Goal: Navigation & Orientation: Find specific page/section

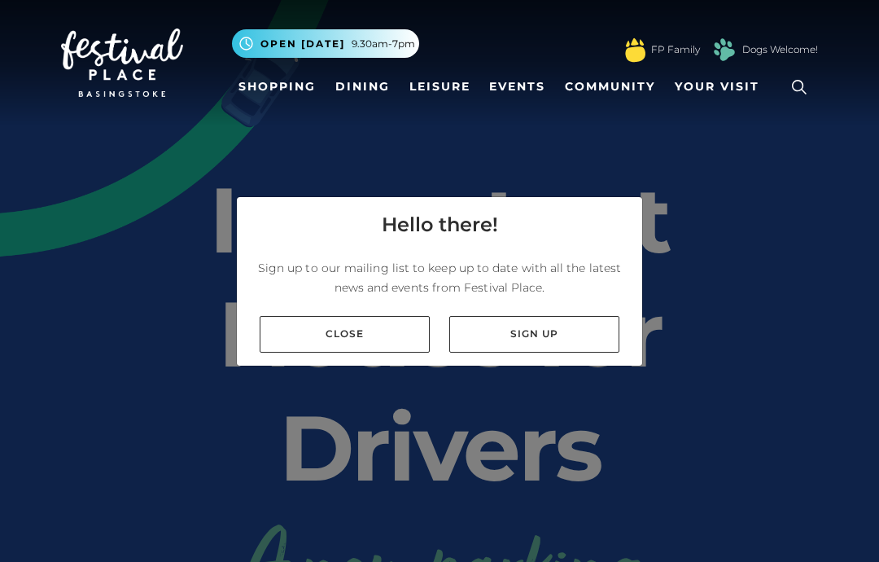
click at [312, 352] on link "Close" at bounding box center [345, 334] width 170 height 37
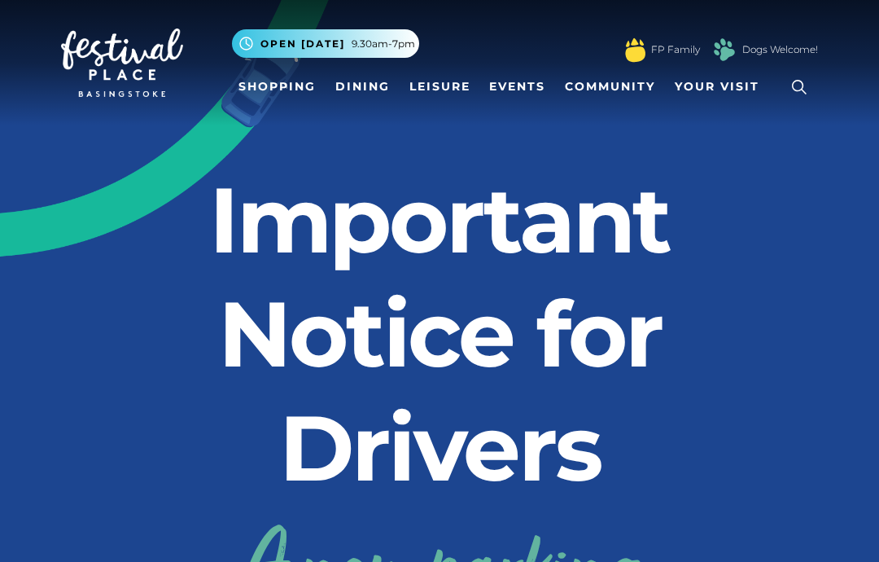
click at [267, 86] on link "Shopping" at bounding box center [277, 87] width 90 height 30
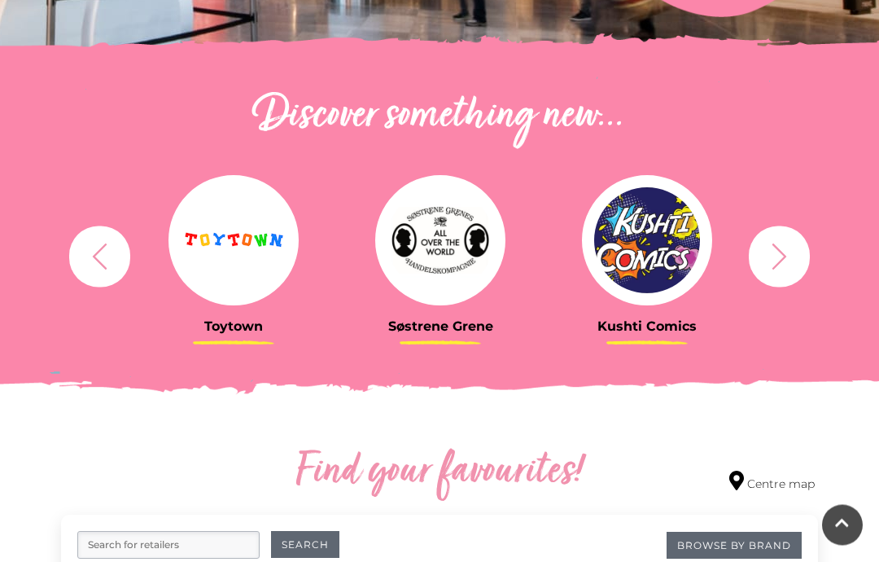
scroll to position [531, 0]
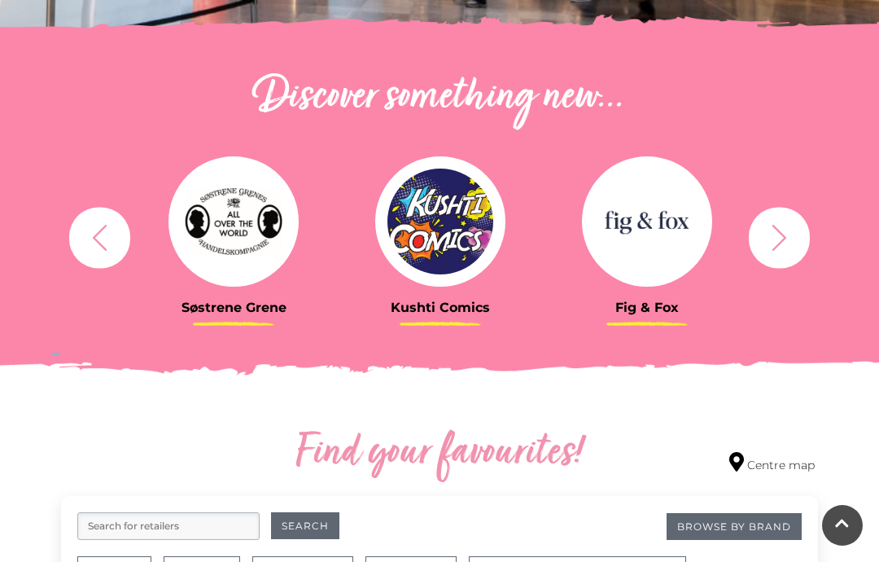
click at [788, 238] on icon "button" at bounding box center [779, 237] width 30 height 30
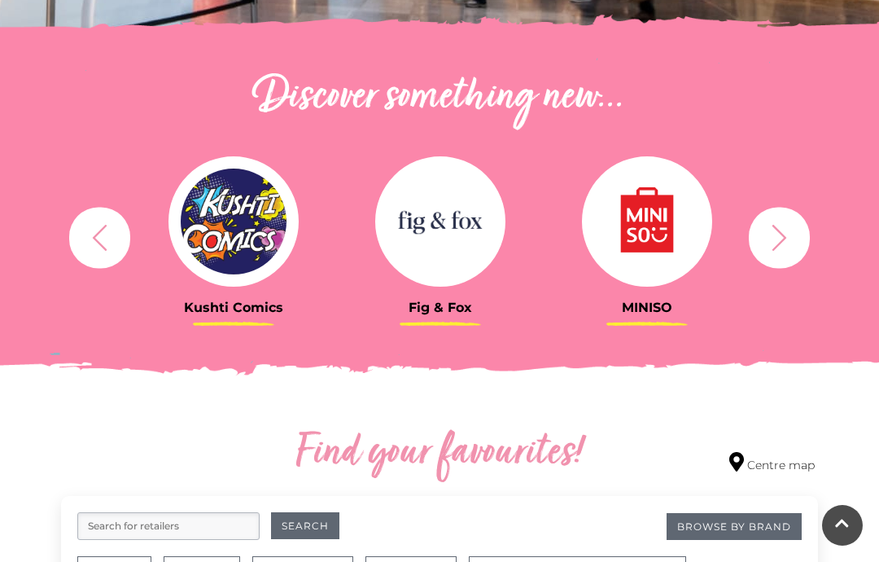
click at [794, 235] on button "button" at bounding box center [779, 237] width 61 height 61
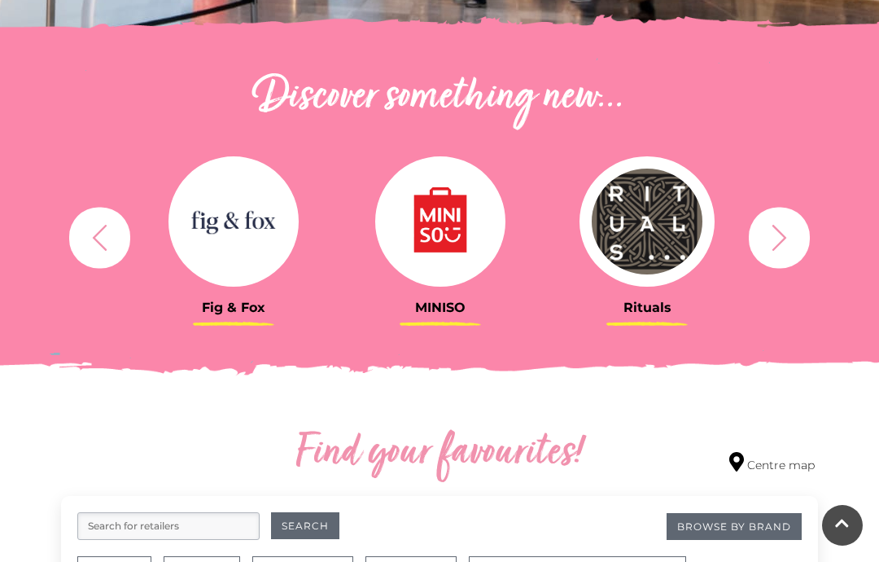
click at [786, 231] on icon "button" at bounding box center [779, 237] width 30 height 30
click at [785, 233] on icon "button" at bounding box center [779, 237] width 30 height 30
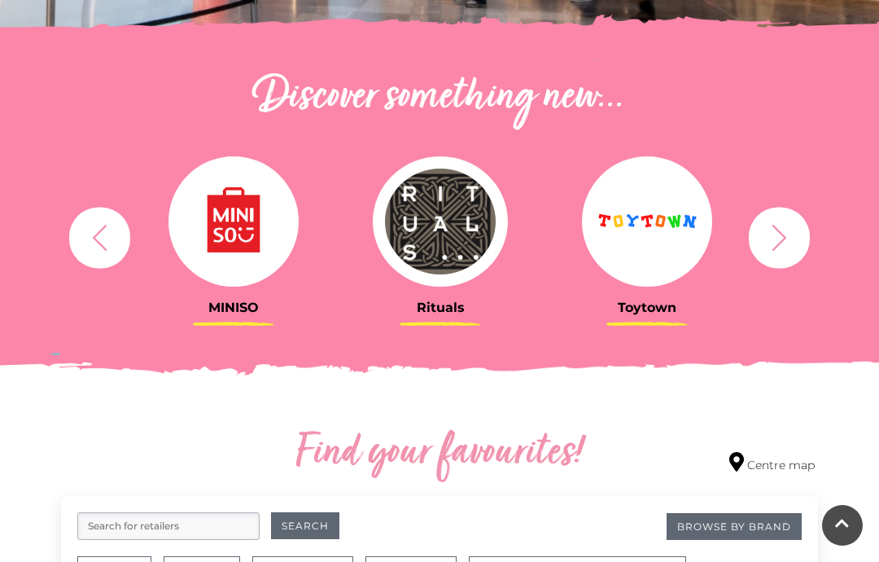
click at [785, 234] on icon "button" at bounding box center [779, 237] width 30 height 30
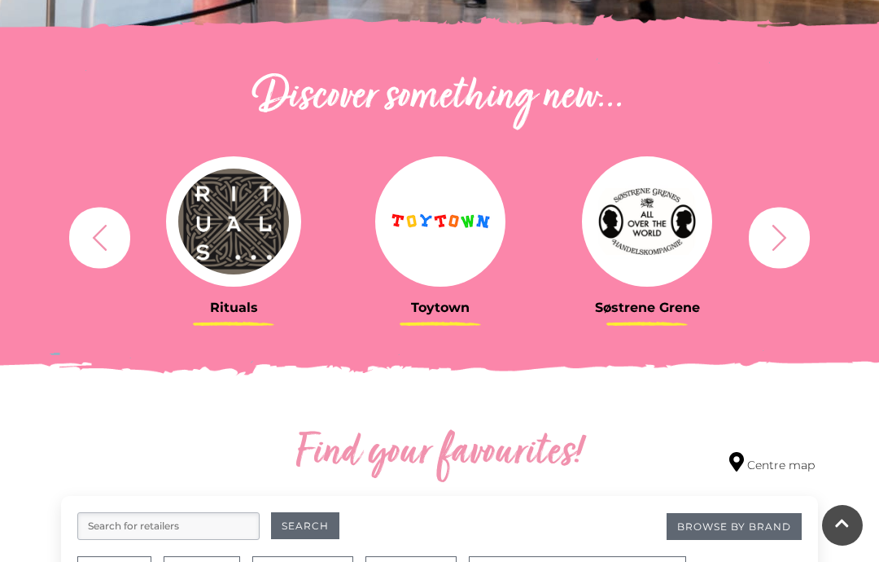
click at [788, 232] on icon "button" at bounding box center [779, 237] width 30 height 30
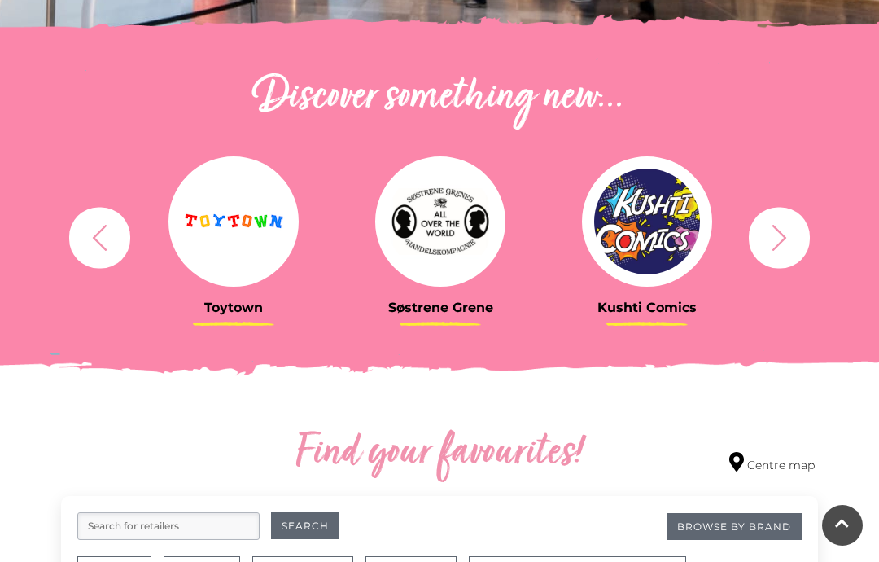
click at [788, 234] on icon "button" at bounding box center [779, 237] width 30 height 30
click at [789, 236] on icon "button" at bounding box center [779, 237] width 30 height 30
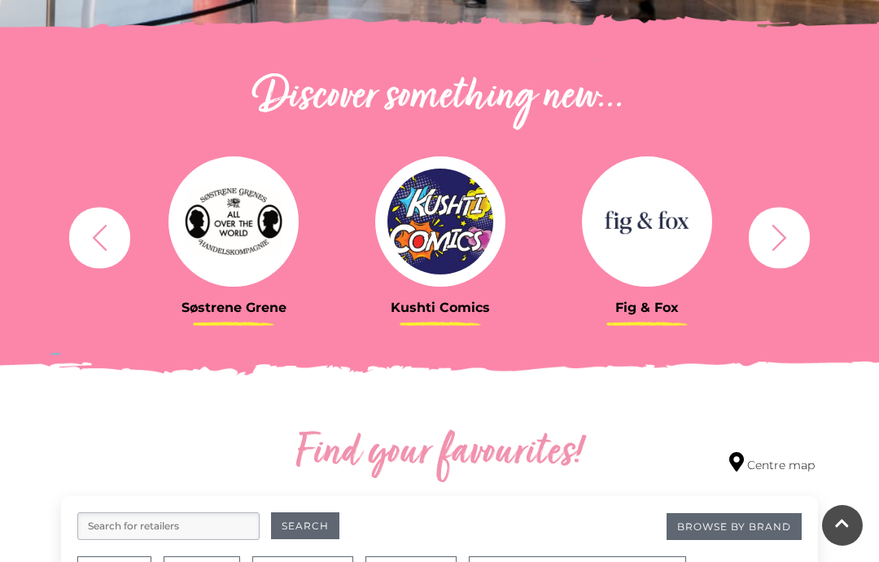
click at [782, 234] on icon "button" at bounding box center [779, 237] width 15 height 26
click at [786, 236] on icon "button" at bounding box center [779, 237] width 30 height 30
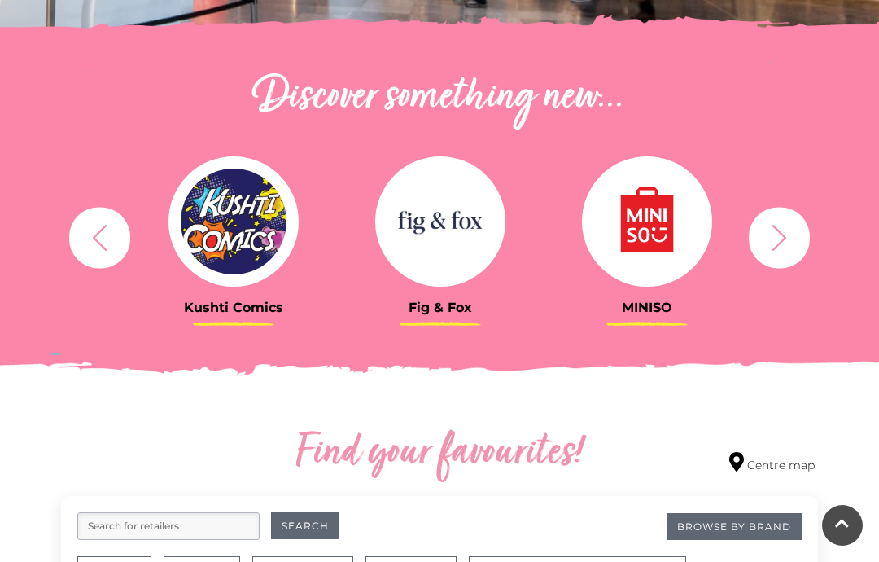
click at [787, 234] on icon "button" at bounding box center [779, 237] width 30 height 30
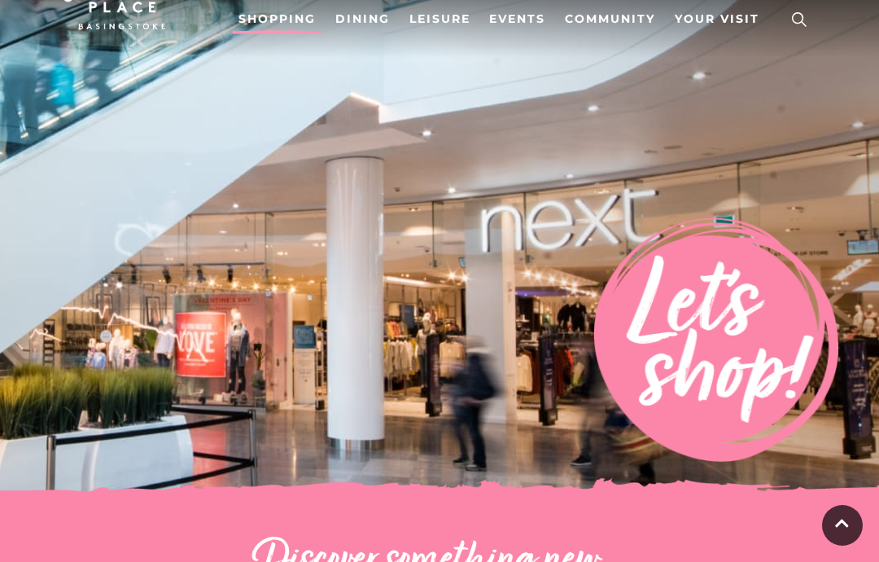
scroll to position [0, 0]
